Goal: Task Accomplishment & Management: Manage account settings

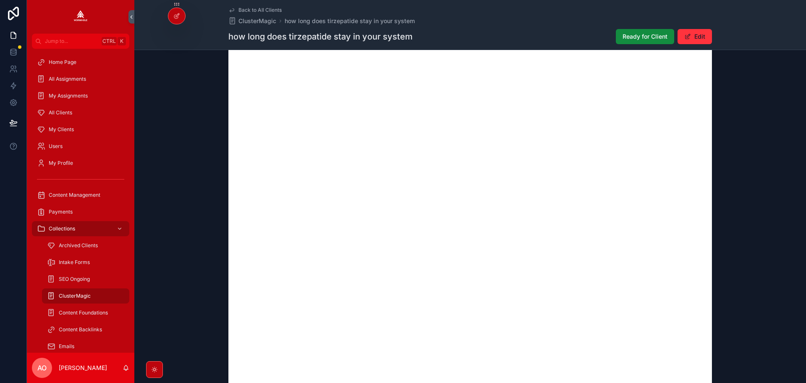
scroll to position [710, 0]
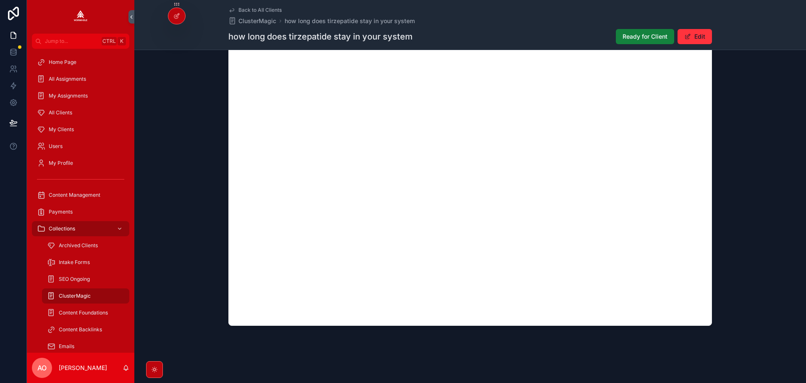
click at [629, 38] on span "Ready for Client" at bounding box center [645, 36] width 45 height 8
click at [530, 36] on span "Deliver to Client" at bounding box center [523, 36] width 45 height 8
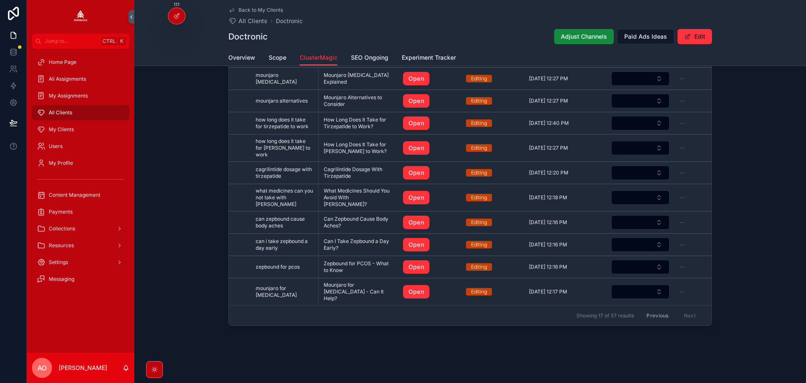
scroll to position [138, 0]
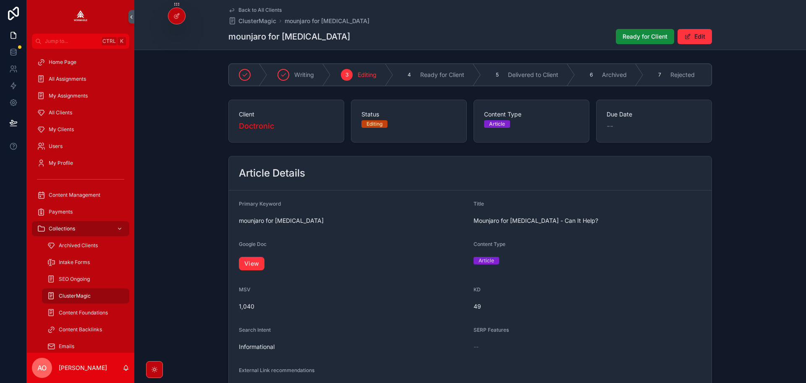
scroll to position [531, 0]
